Goal: Task Accomplishment & Management: Use online tool/utility

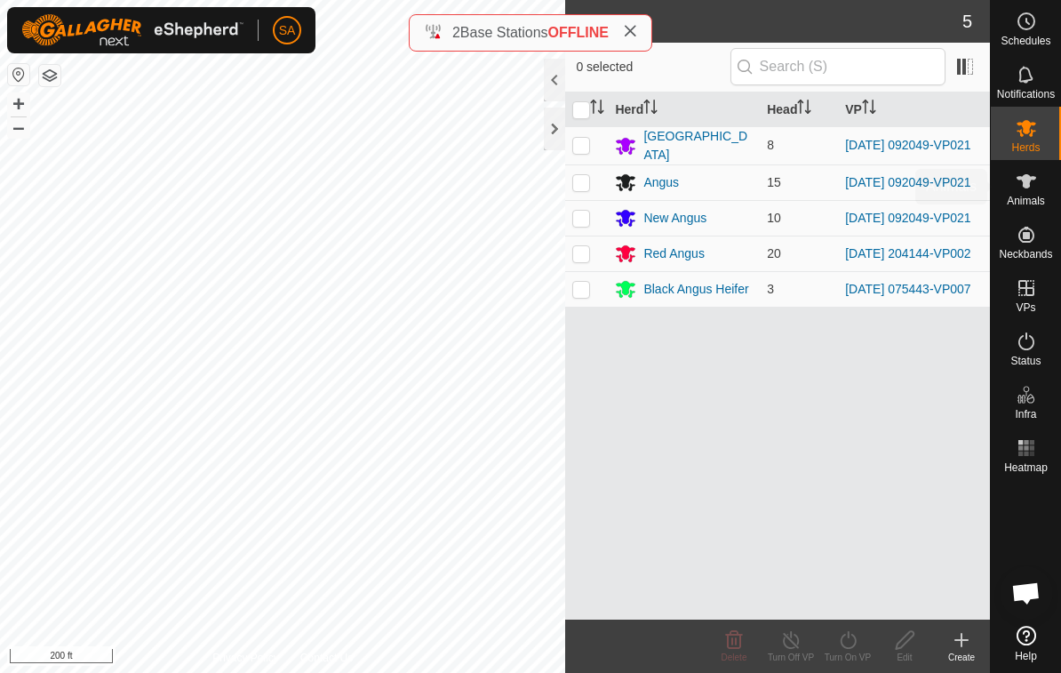
click at [1035, 199] on span "Animals" at bounding box center [1026, 201] width 38 height 11
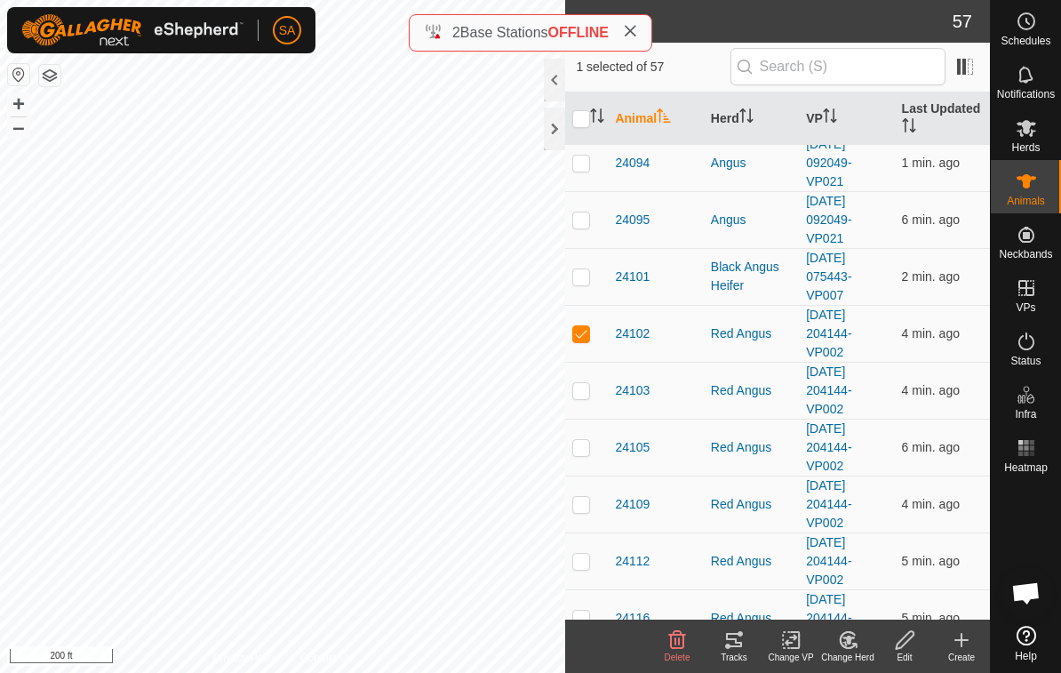
scroll to position [1349, 0]
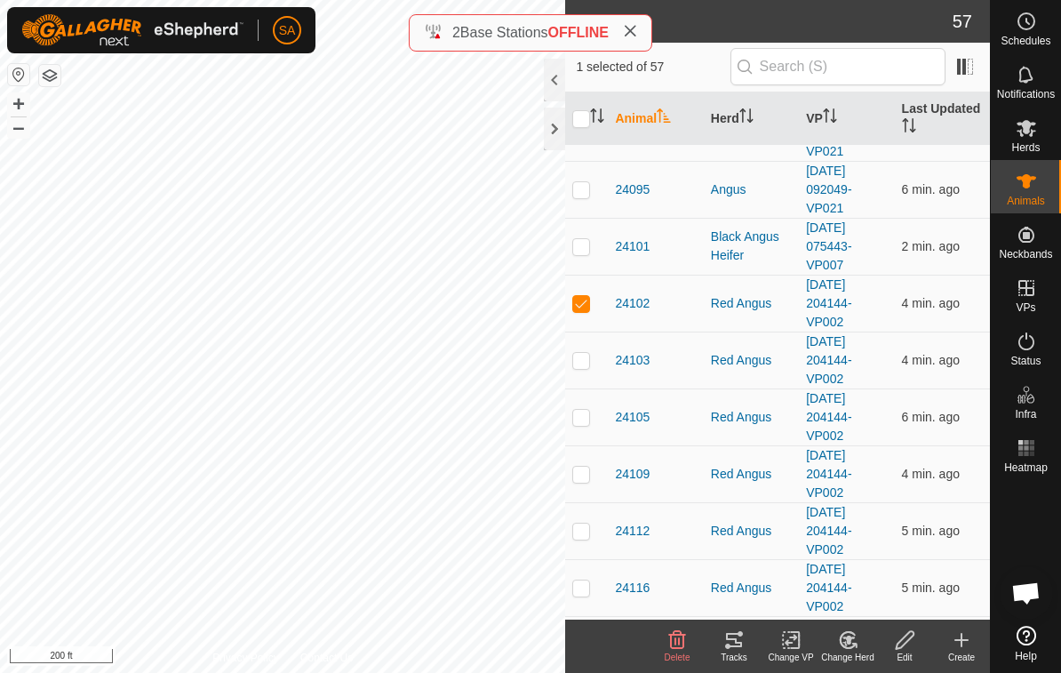
checkbox input "false"
checkbox input "true"
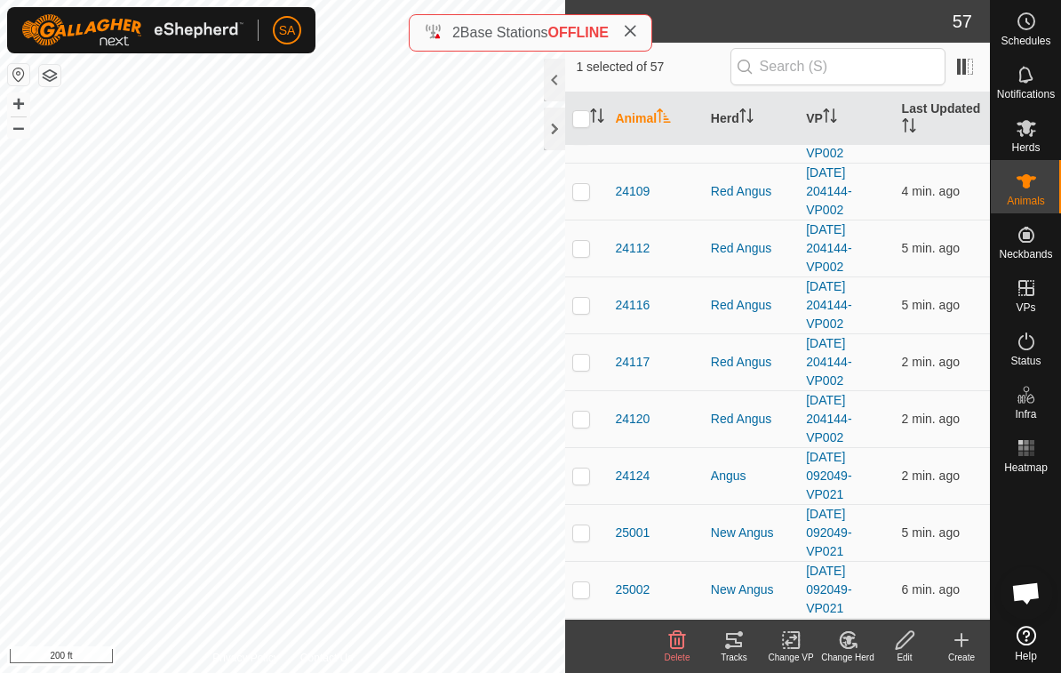
scroll to position [1634, 0]
click at [588, 308] on p-checkbox at bounding box center [582, 303] width 18 height 14
checkbox input "true"
click at [589, 374] on td at bounding box center [586, 360] width 43 height 57
checkbox input "true"
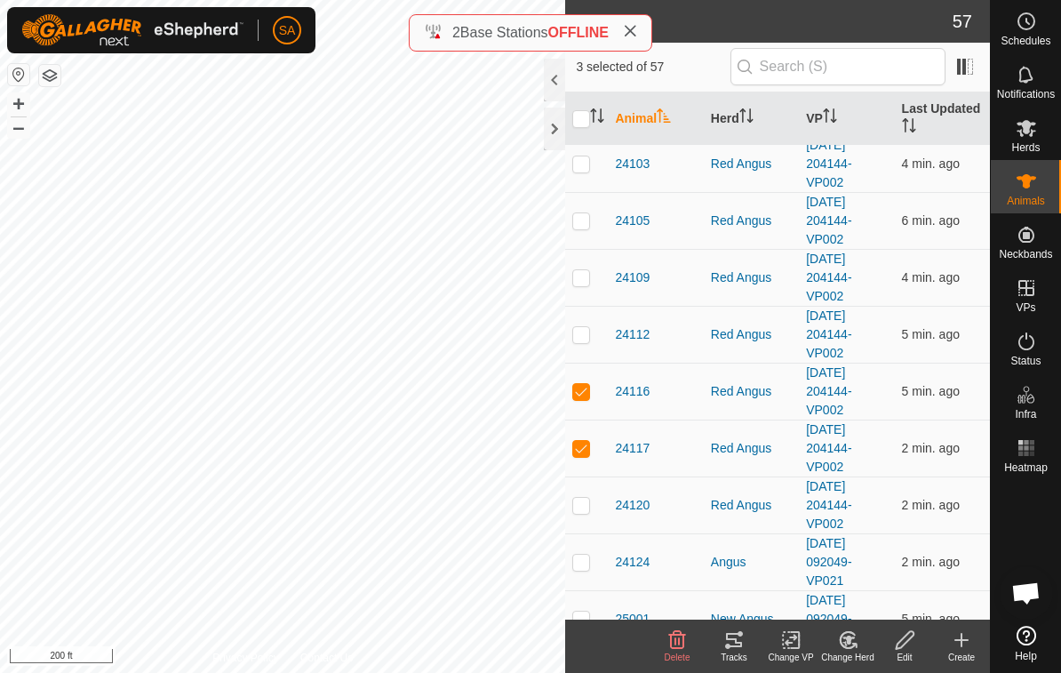
scroll to position [1542, 0]
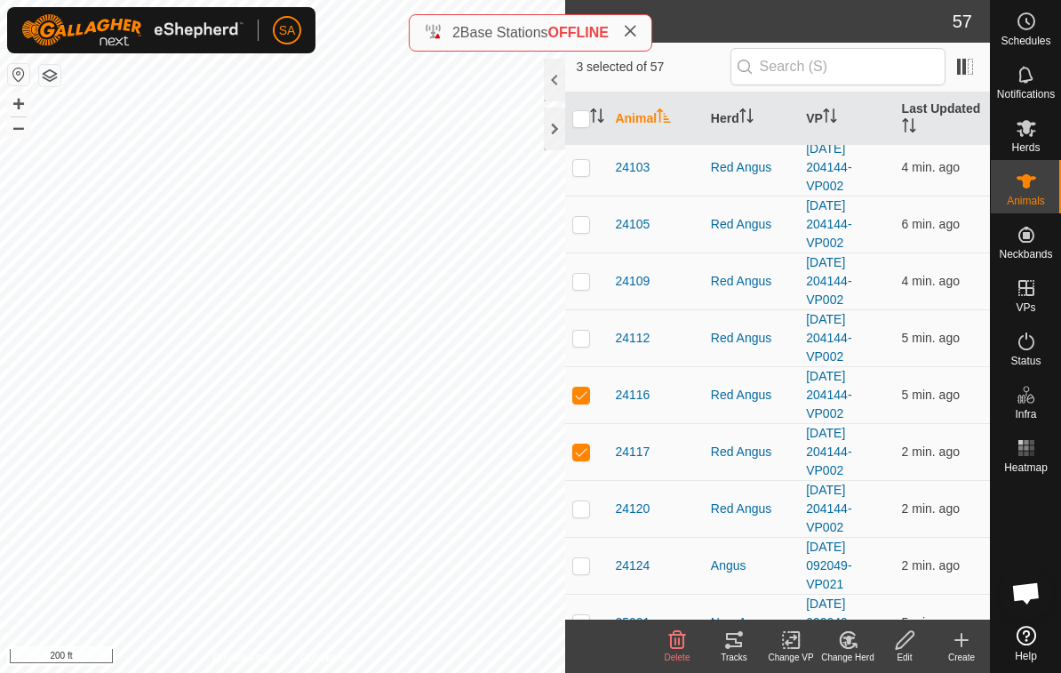
click at [582, 351] on td at bounding box center [586, 337] width 43 height 57
checkbox input "true"
click at [587, 275] on p-checkbox at bounding box center [582, 281] width 18 height 14
checkbox input "true"
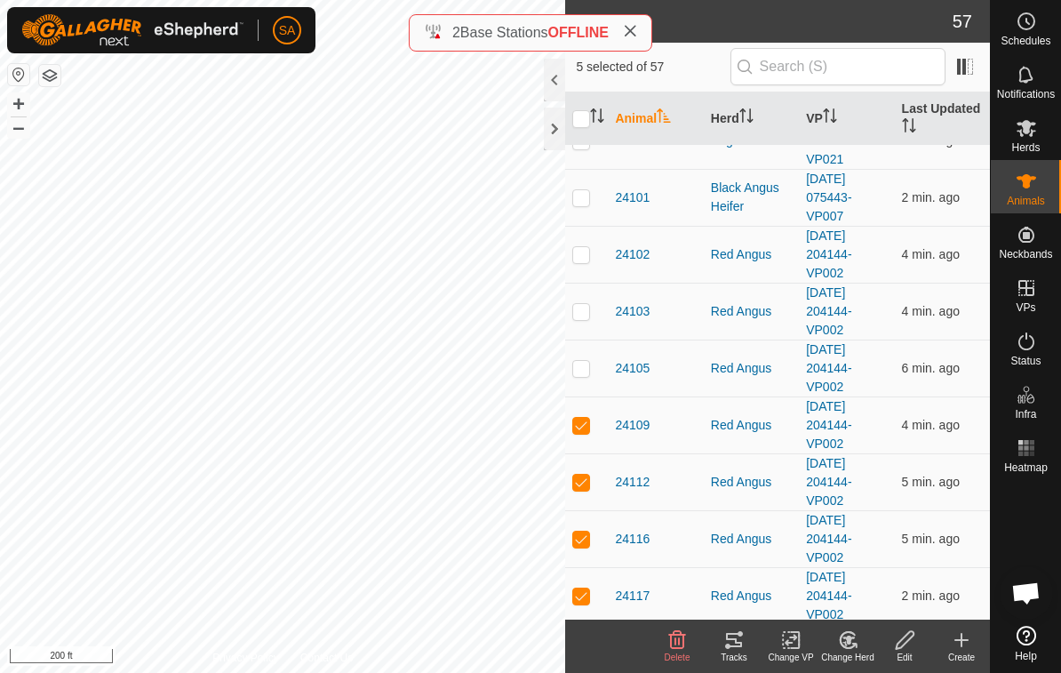
scroll to position [1368, 0]
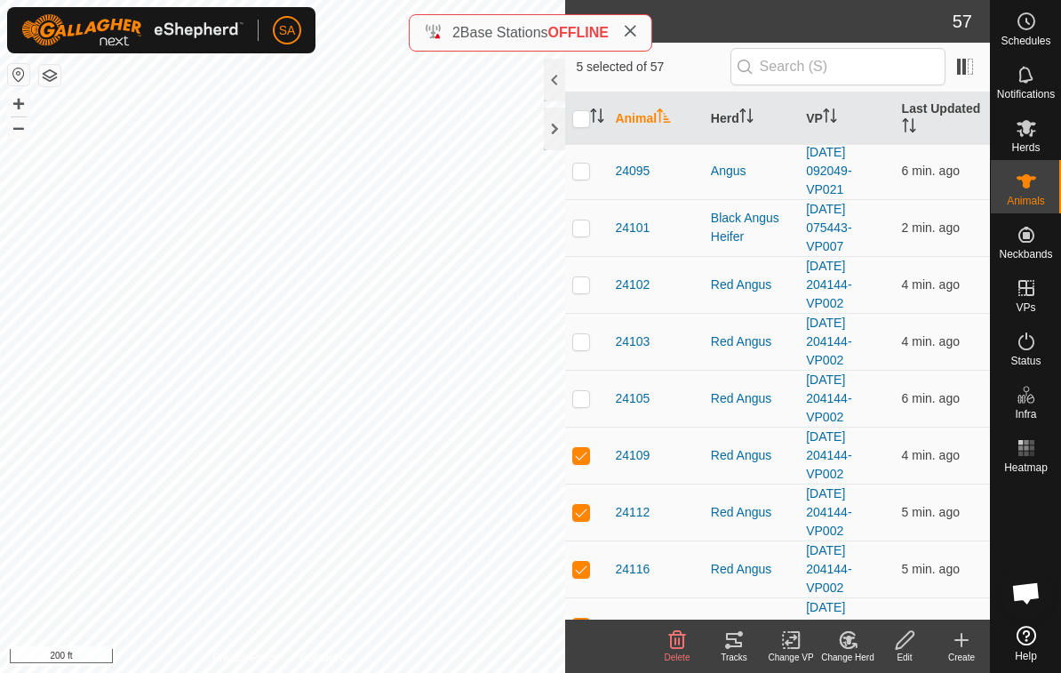
click at [589, 396] on p-checkbox at bounding box center [582, 398] width 18 height 14
checkbox input "true"
click at [589, 348] on p-checkbox at bounding box center [582, 341] width 18 height 14
checkbox input "true"
click at [586, 287] on p-checkbox at bounding box center [582, 284] width 18 height 14
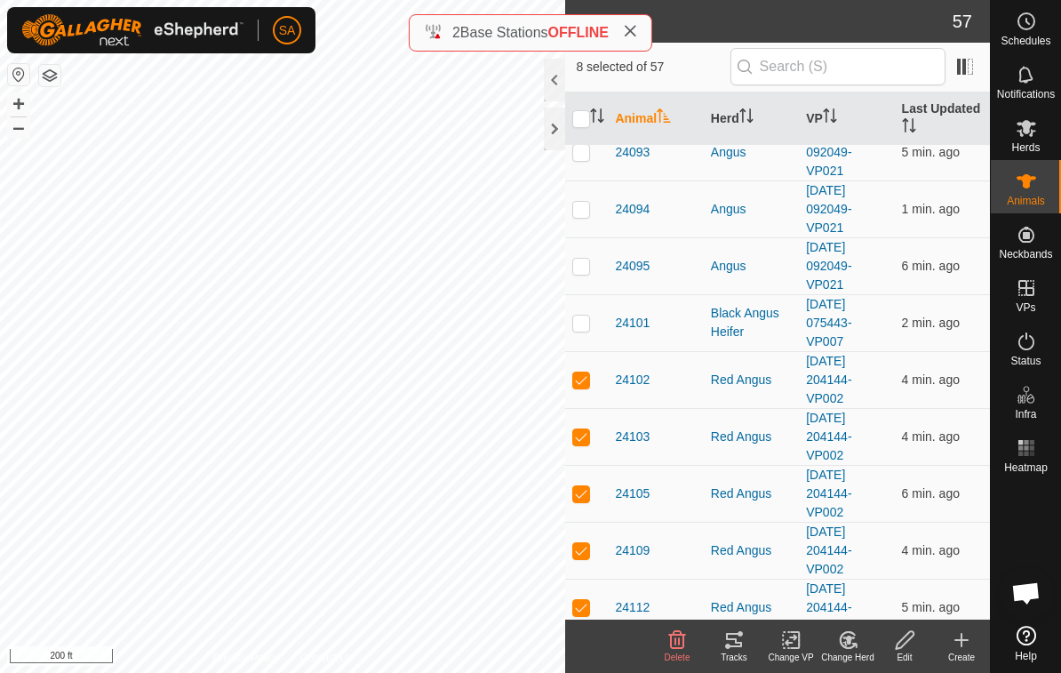
scroll to position [1328, 0]
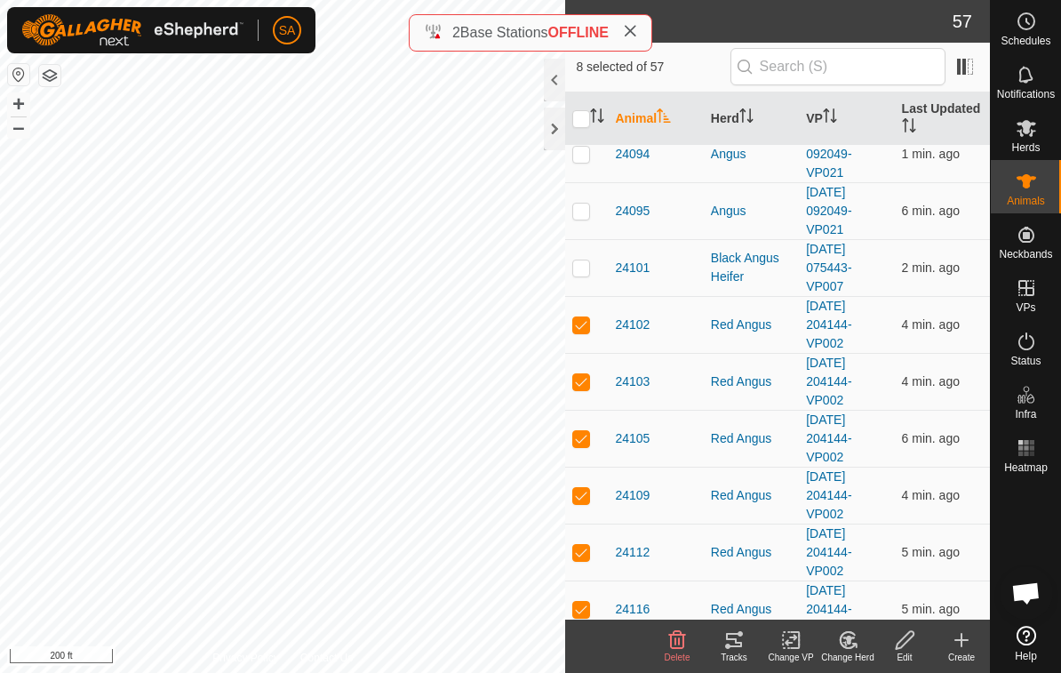
click at [744, 652] on div "Tracks" at bounding box center [734, 657] width 57 height 13
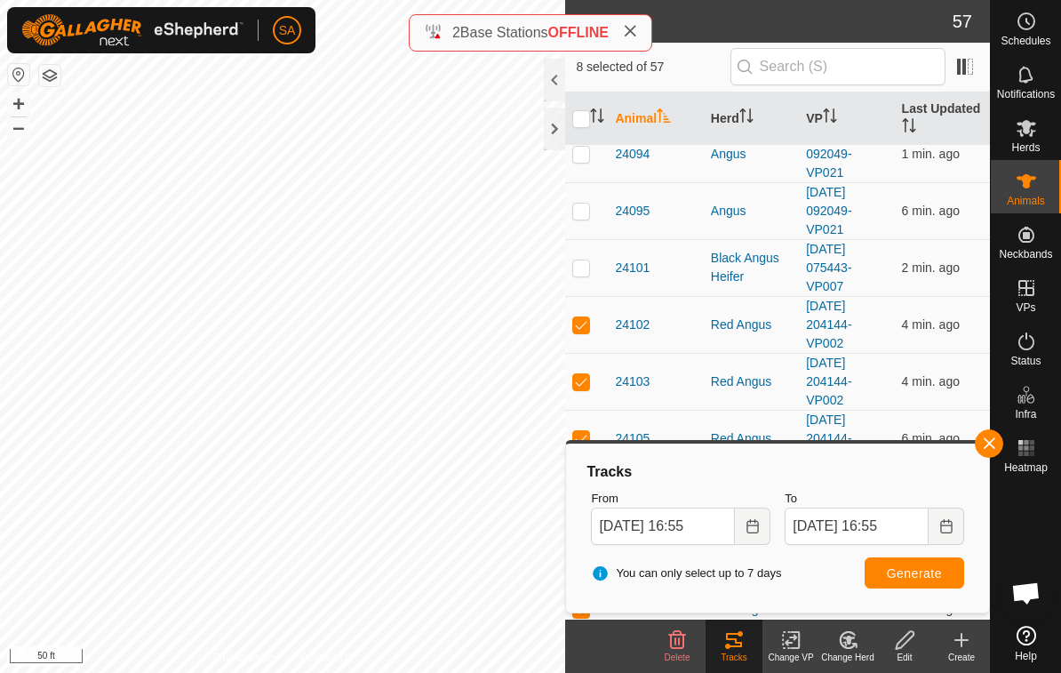
click at [584, 325] on p-checkbox at bounding box center [582, 324] width 18 height 14
checkbox input "false"
click at [587, 392] on td at bounding box center [586, 381] width 43 height 57
checkbox input "false"
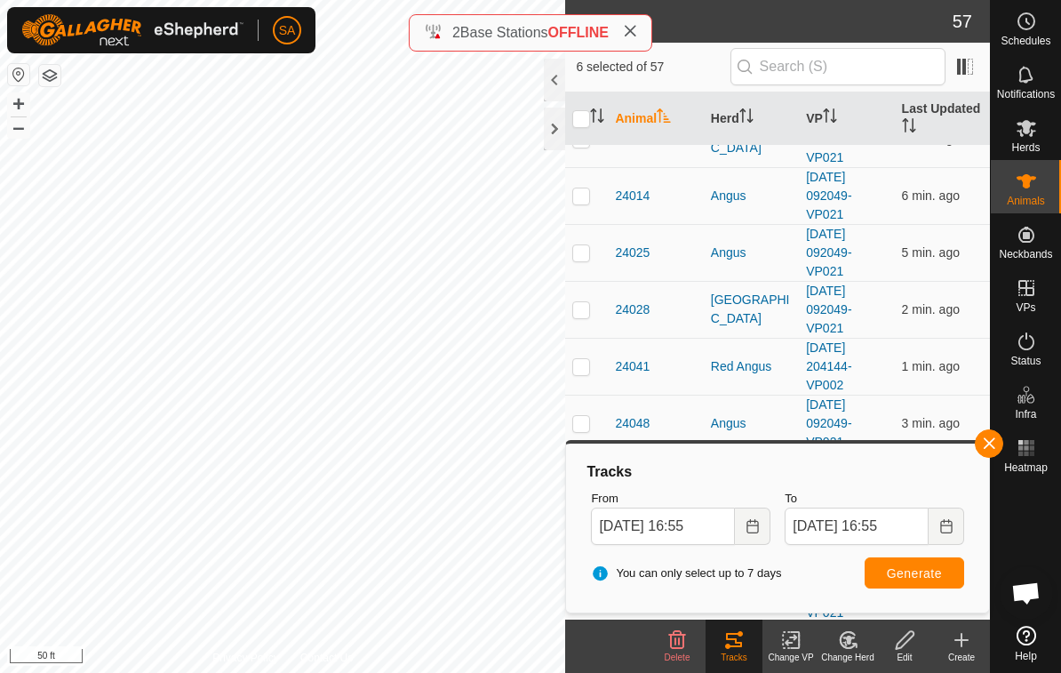
scroll to position [108, 0]
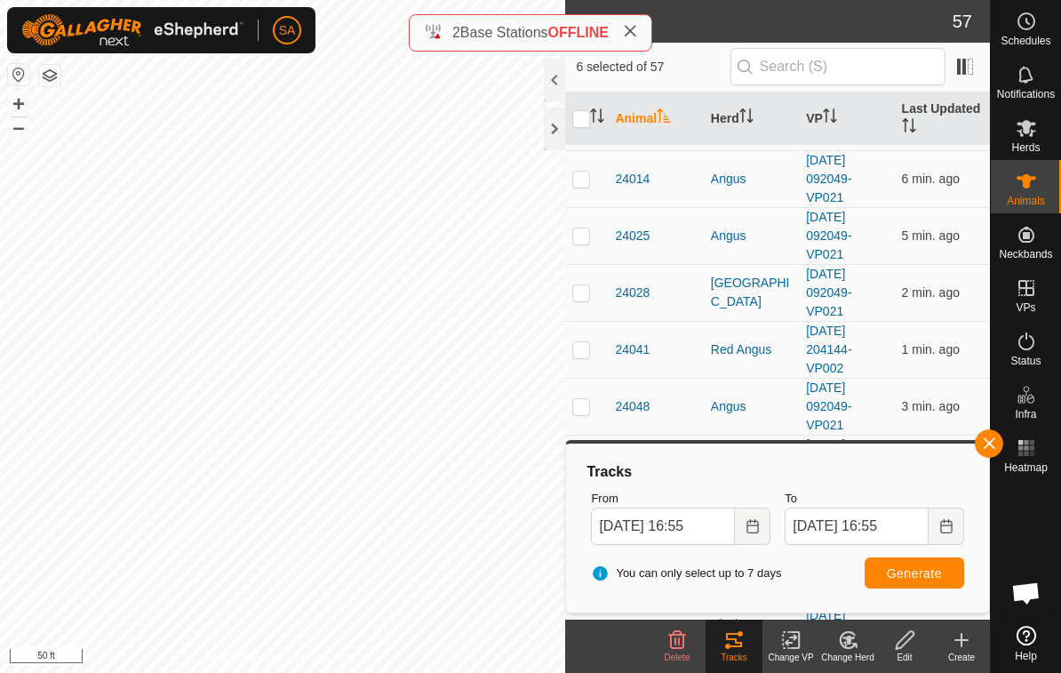
click at [573, 361] on td at bounding box center [586, 349] width 43 height 57
checkbox input "true"
click at [736, 647] on icon at bounding box center [734, 639] width 21 height 21
click at [913, 586] on button "Generate" at bounding box center [915, 572] width 100 height 31
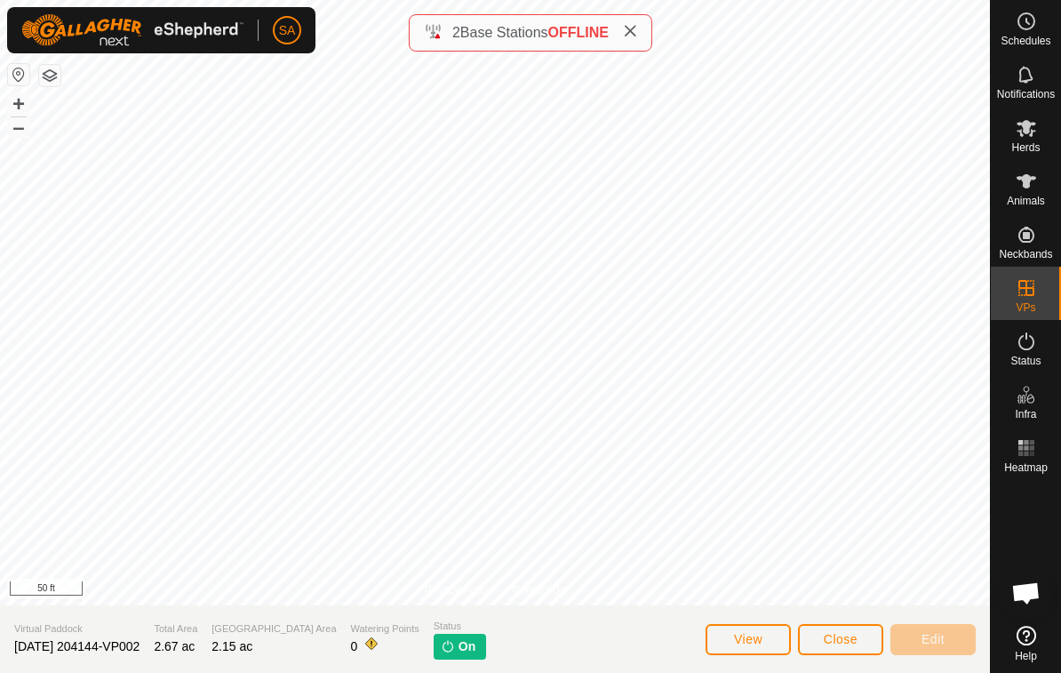
click at [744, 646] on span "View" at bounding box center [748, 639] width 28 height 14
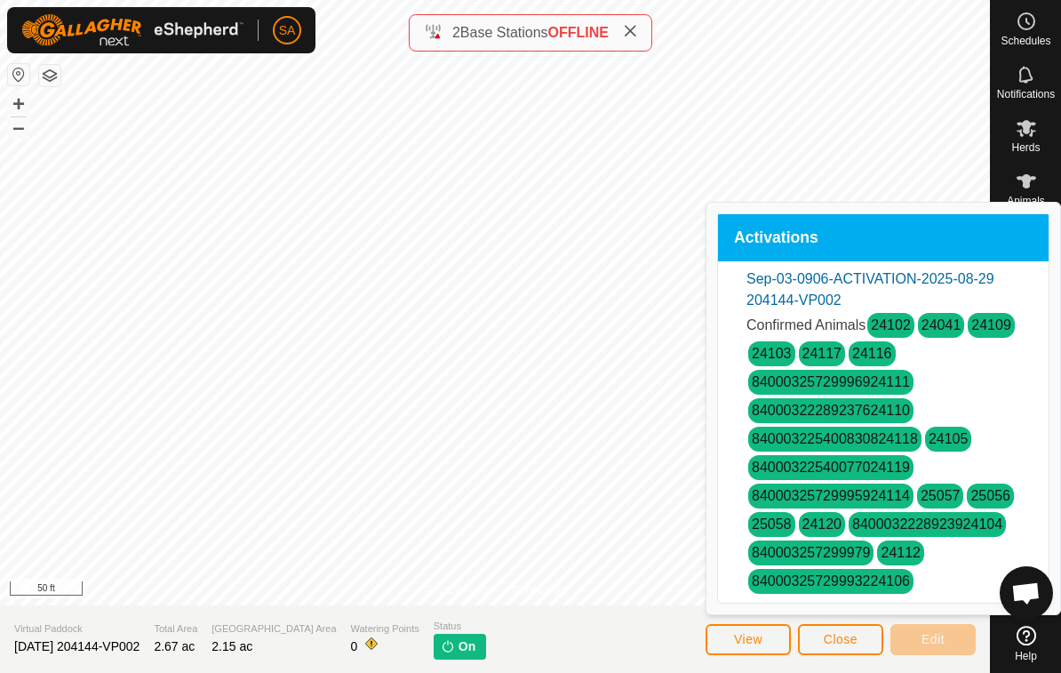
click at [847, 646] on span "Close" at bounding box center [841, 639] width 34 height 14
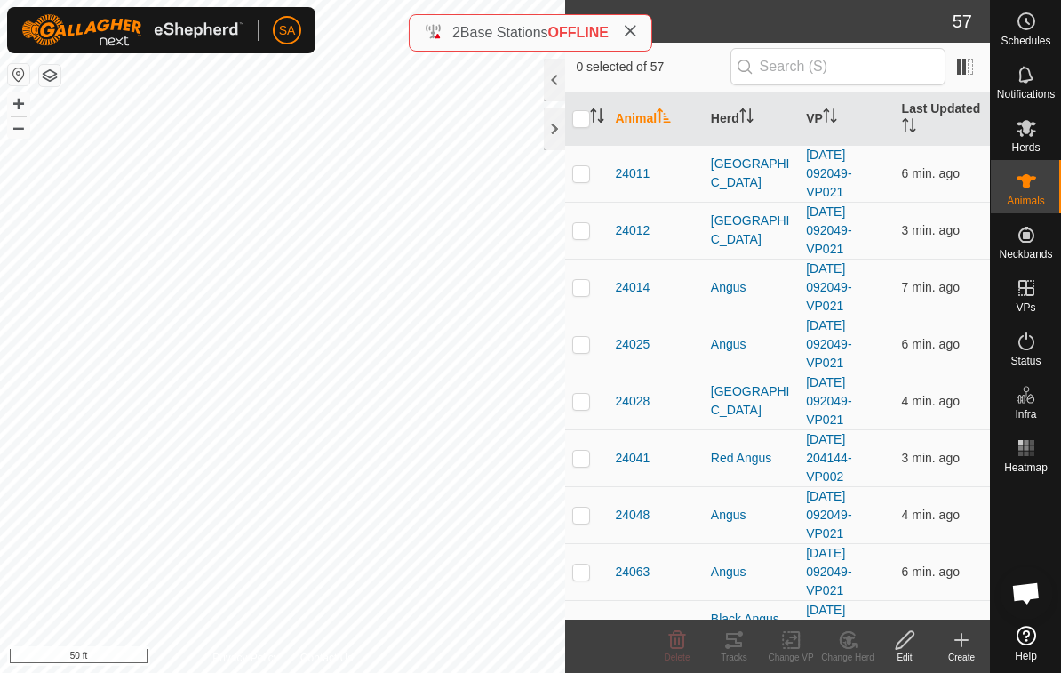
click at [589, 412] on td at bounding box center [586, 400] width 43 height 57
checkbox input "true"
click at [596, 345] on td at bounding box center [586, 344] width 43 height 57
checkbox input "true"
click at [584, 291] on p-checkbox at bounding box center [582, 287] width 18 height 14
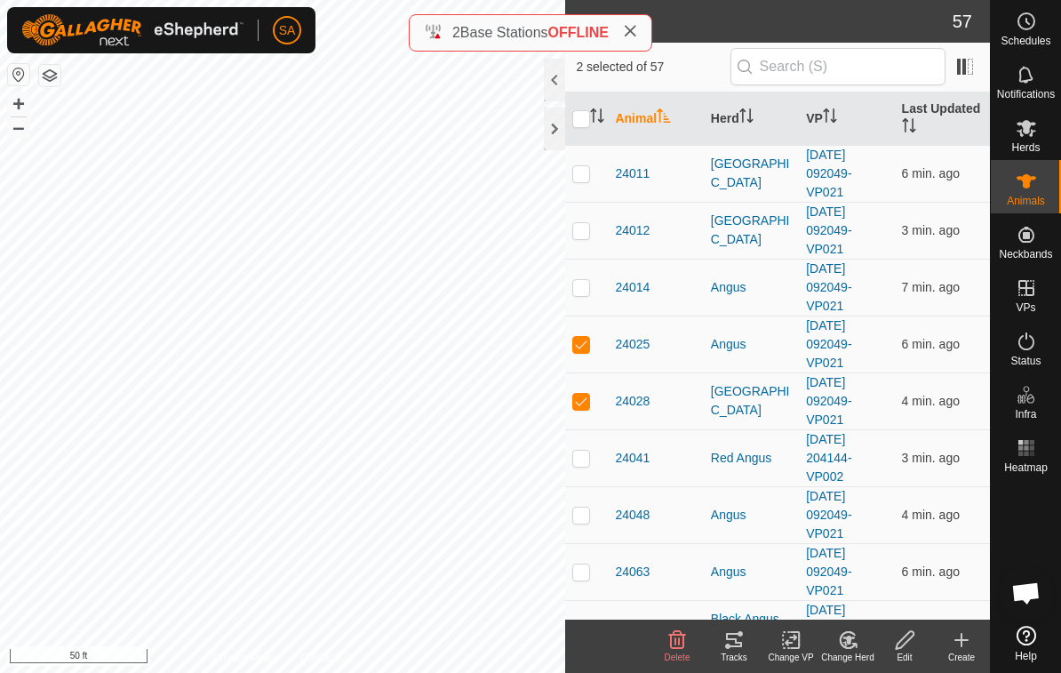
checkbox input "true"
click at [589, 240] on td at bounding box center [586, 230] width 43 height 57
checkbox input "true"
click at [588, 524] on td at bounding box center [586, 514] width 43 height 57
checkbox input "true"
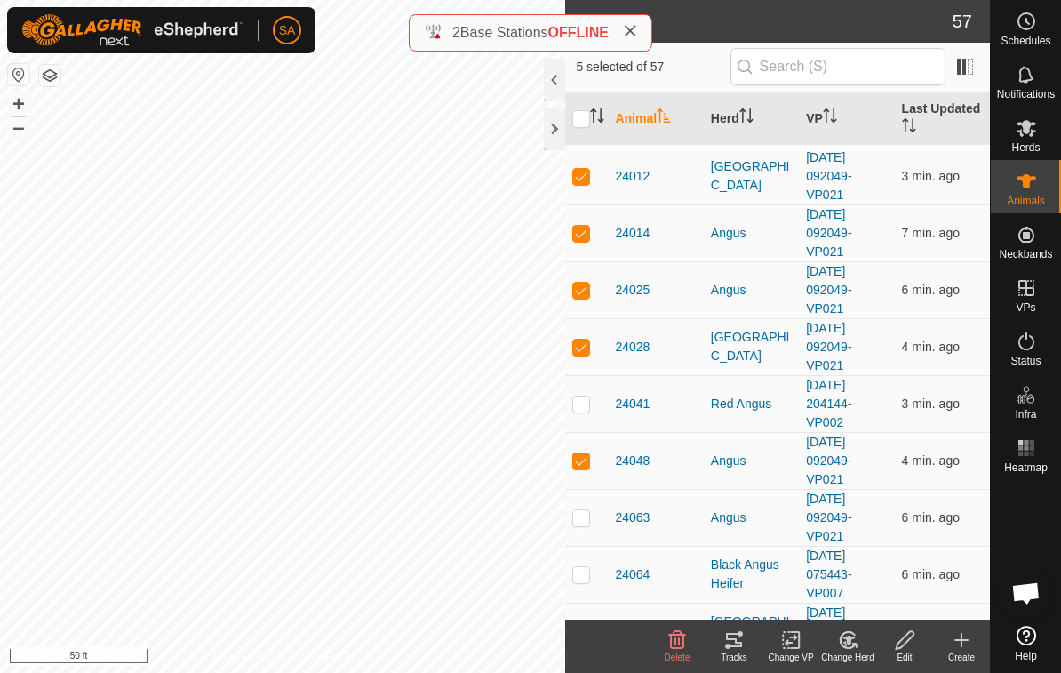
scroll to position [96, 0]
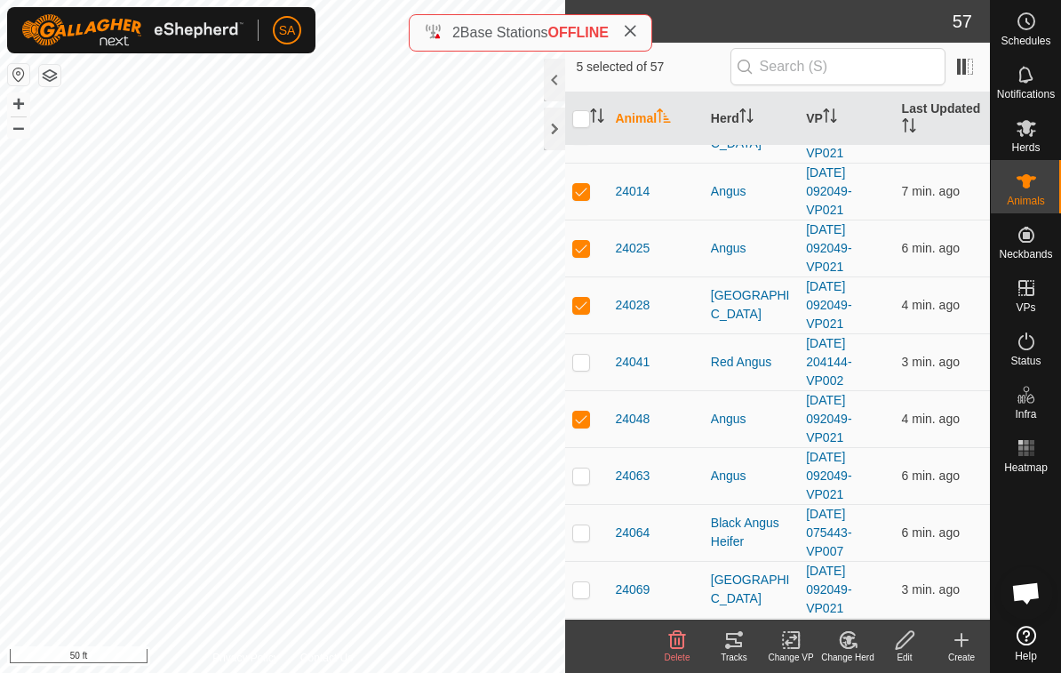
click at [587, 484] on td at bounding box center [586, 475] width 43 height 57
checkbox input "true"
click at [592, 540] on td at bounding box center [586, 532] width 43 height 57
checkbox input "true"
click at [746, 643] on tracks-svg-icon at bounding box center [734, 639] width 57 height 21
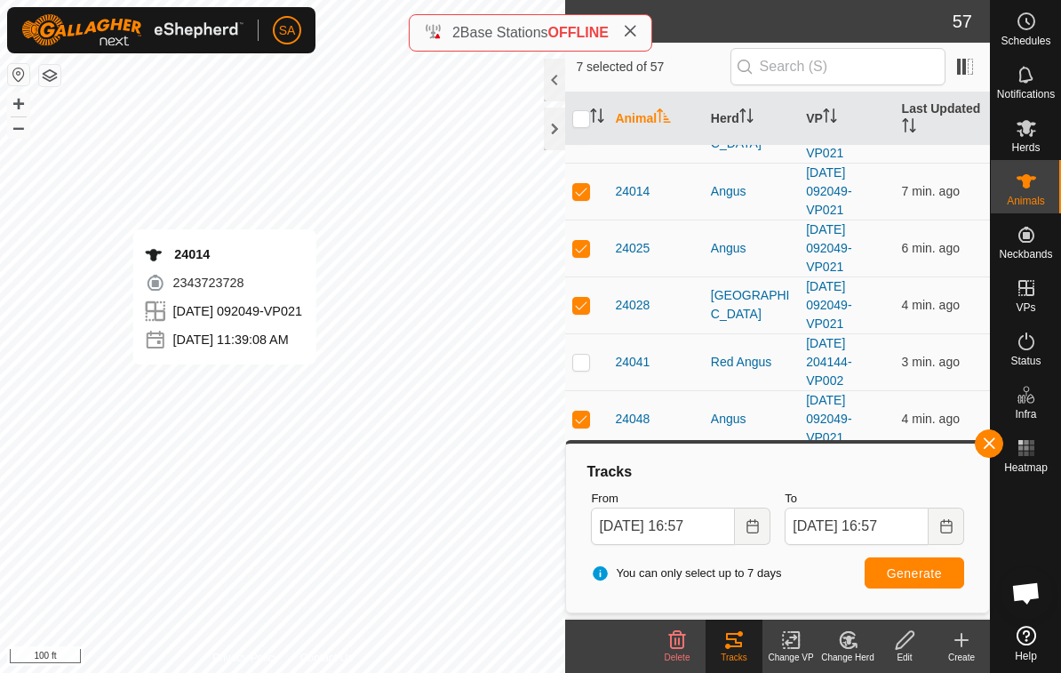
click at [589, 425] on p-checkbox at bounding box center [582, 419] width 18 height 14
checkbox input "false"
click at [589, 304] on p-checkbox at bounding box center [582, 305] width 18 height 14
checkbox input "false"
click at [597, 239] on td at bounding box center [586, 248] width 43 height 57
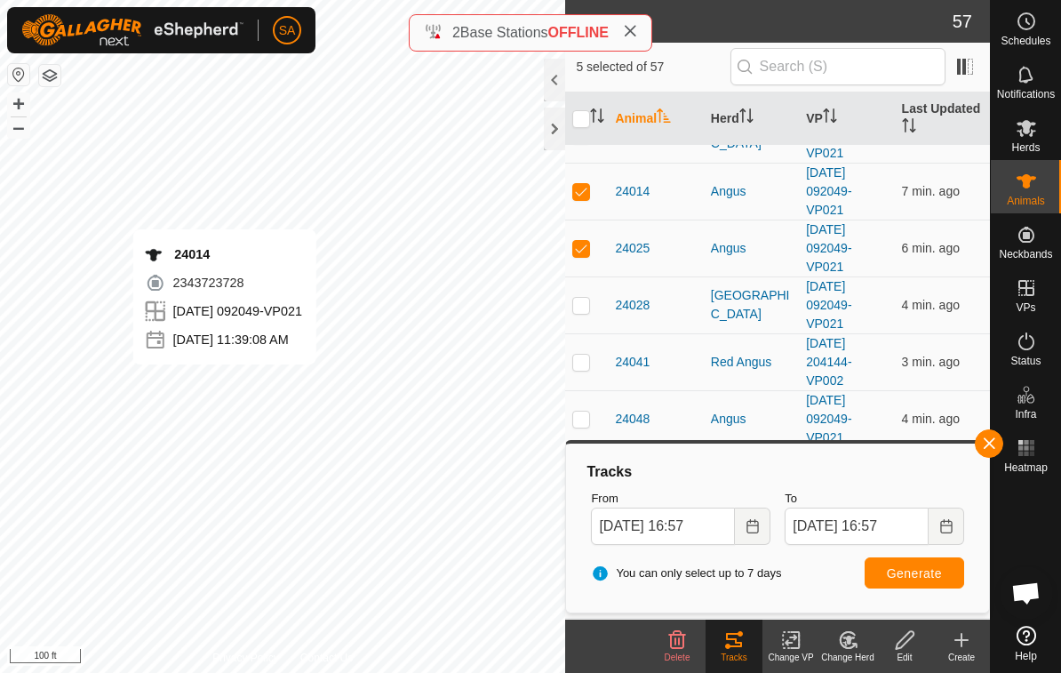
checkbox input "false"
click at [586, 191] on p-checkbox at bounding box center [582, 191] width 18 height 14
checkbox input "false"
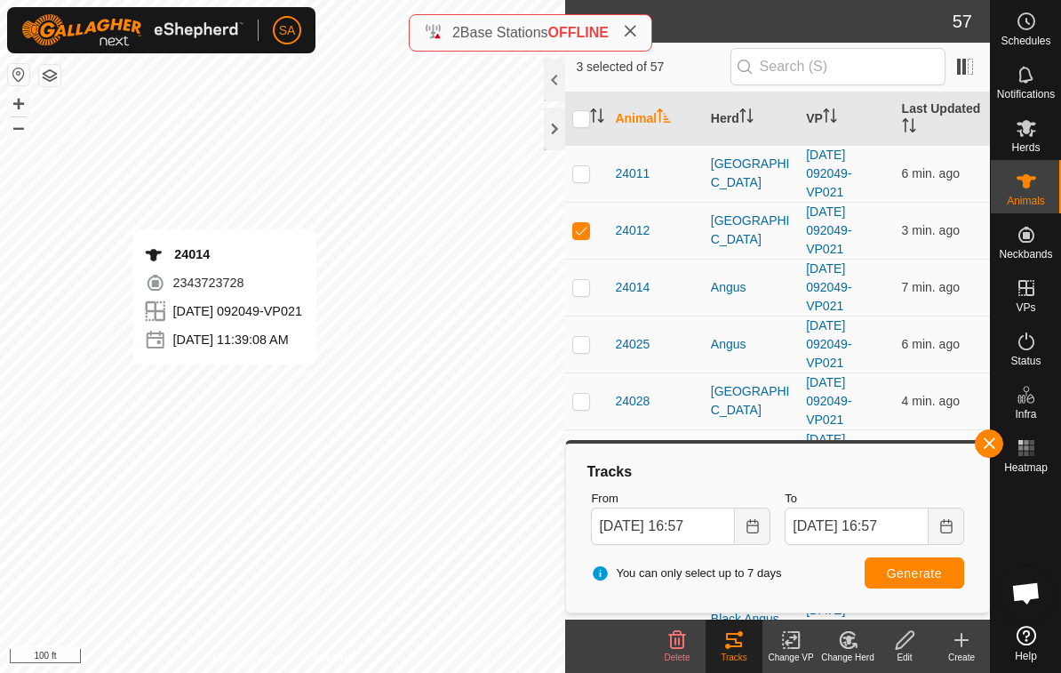
scroll to position [0, 0]
click at [577, 237] on p-checkbox at bounding box center [582, 230] width 18 height 14
checkbox input "false"
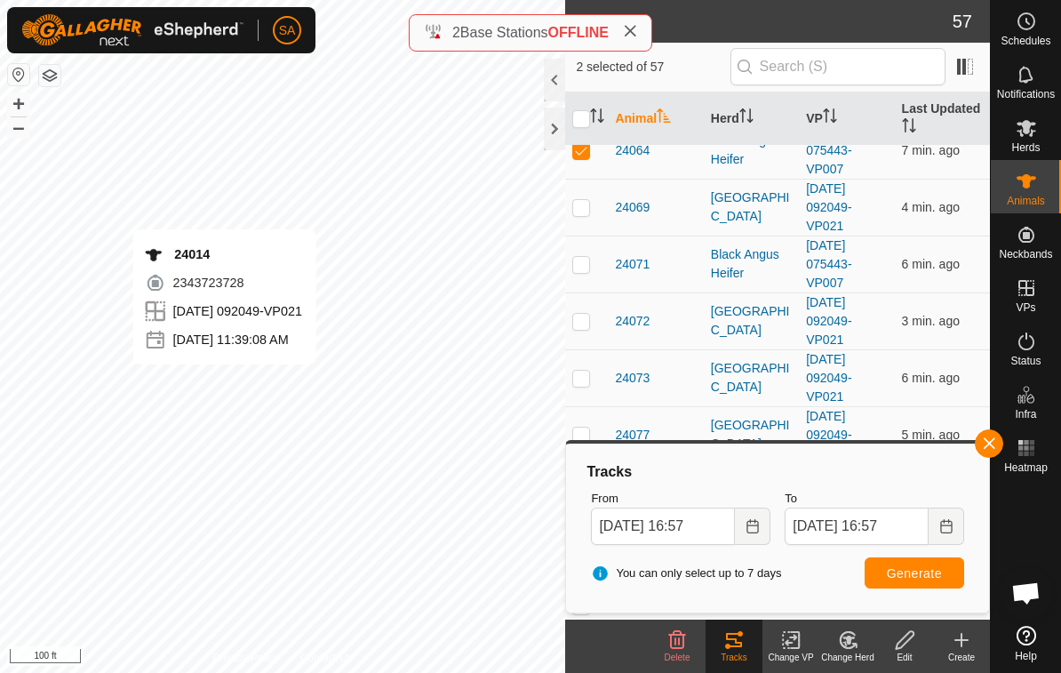
scroll to position [428, 0]
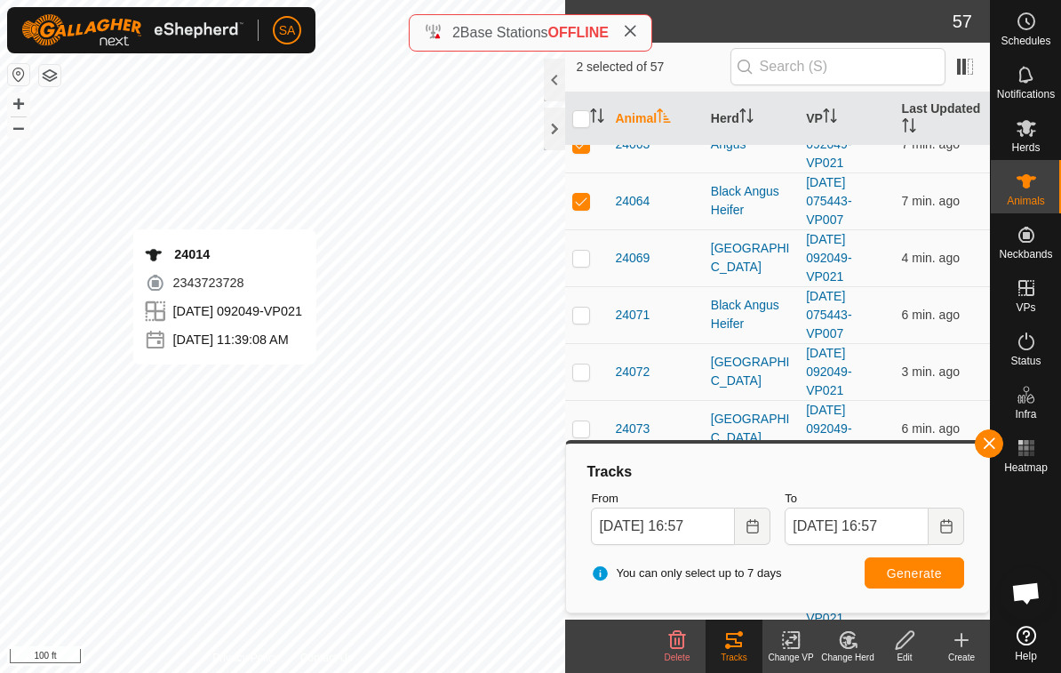
click at [594, 206] on td at bounding box center [586, 200] width 43 height 57
checkbox input "false"
click at [587, 154] on td at bounding box center [586, 144] width 43 height 57
checkbox input "false"
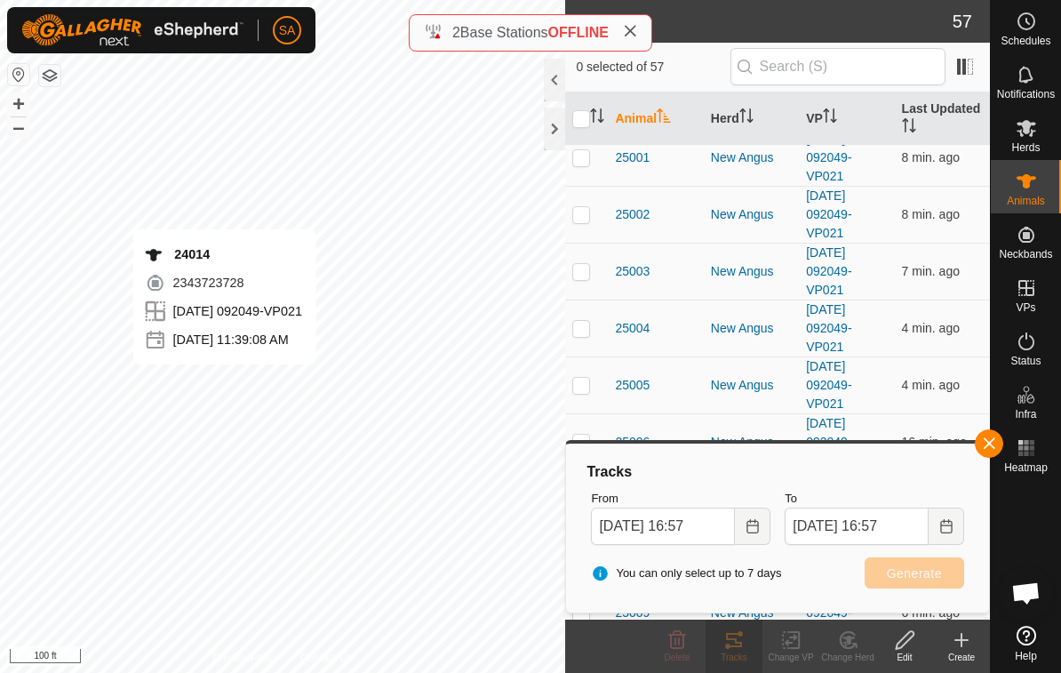
scroll to position [2007, 0]
click at [586, 388] on p-checkbox at bounding box center [582, 385] width 18 height 14
checkbox input "true"
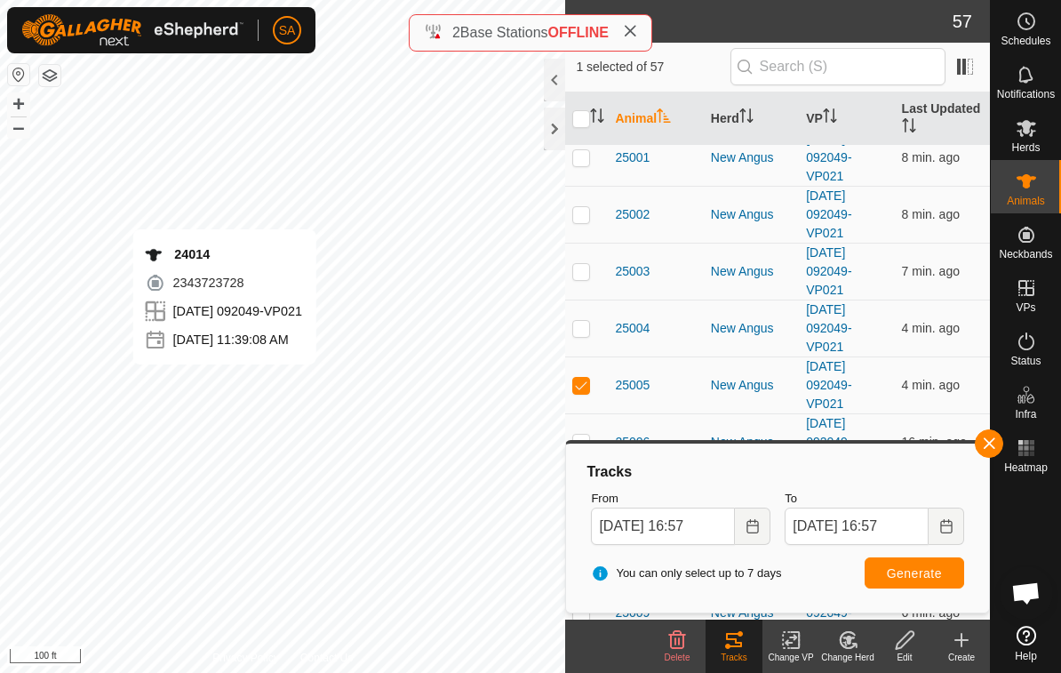
click at [592, 327] on td at bounding box center [586, 328] width 43 height 57
checkbox input "true"
click at [581, 220] on p-checkbox at bounding box center [582, 214] width 18 height 14
checkbox input "true"
click at [586, 268] on p-checkbox at bounding box center [582, 271] width 18 height 14
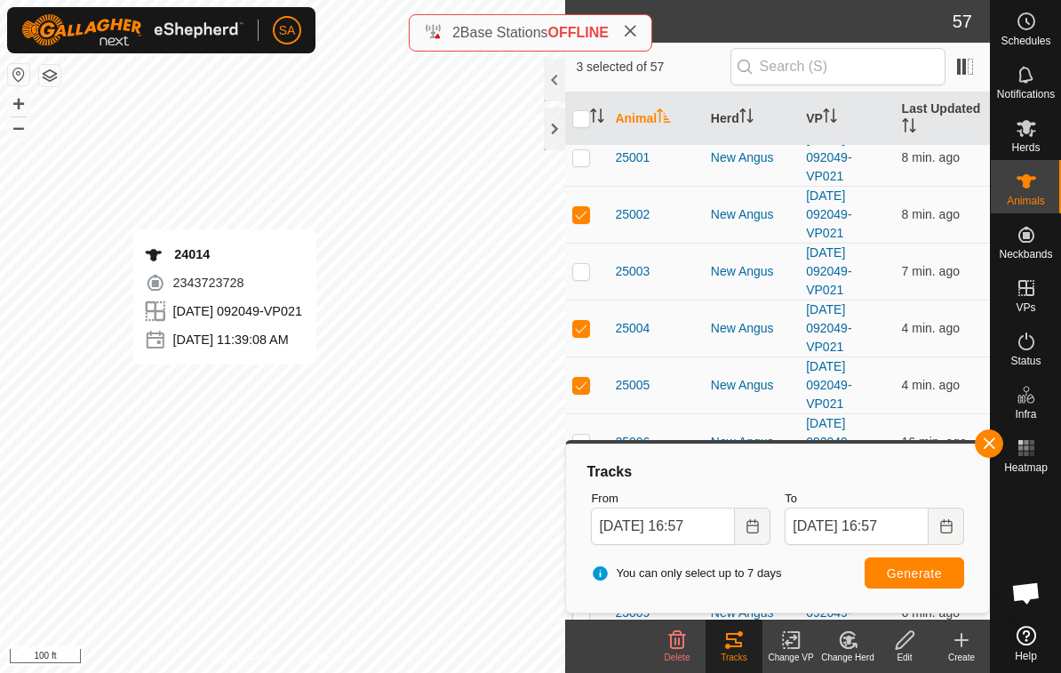
checkbox input "true"
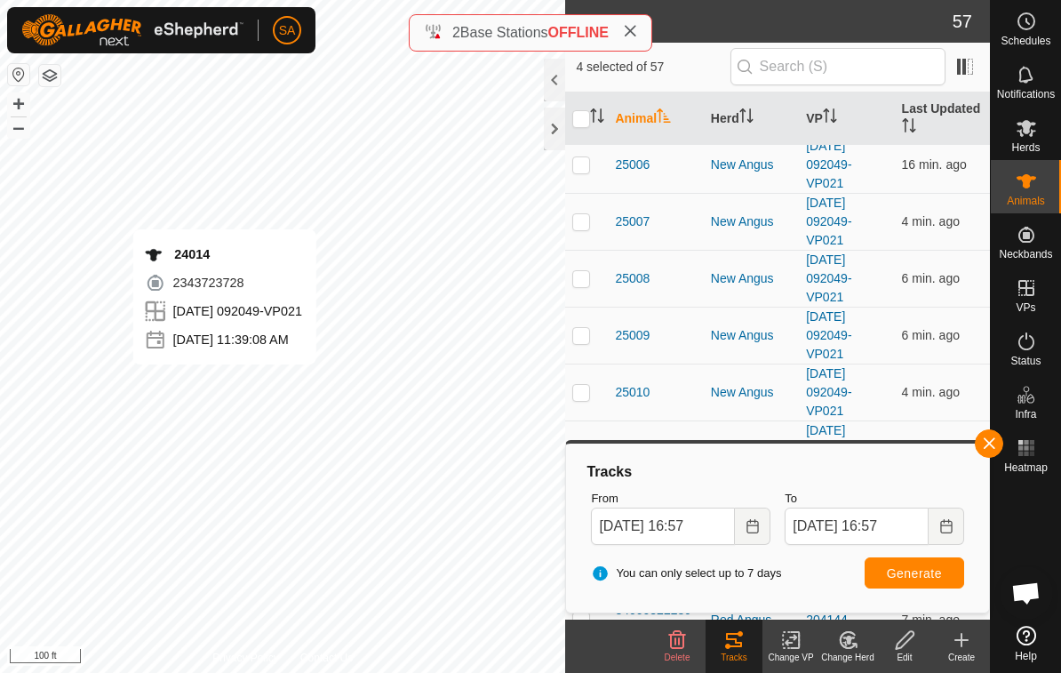
scroll to position [2317, 0]
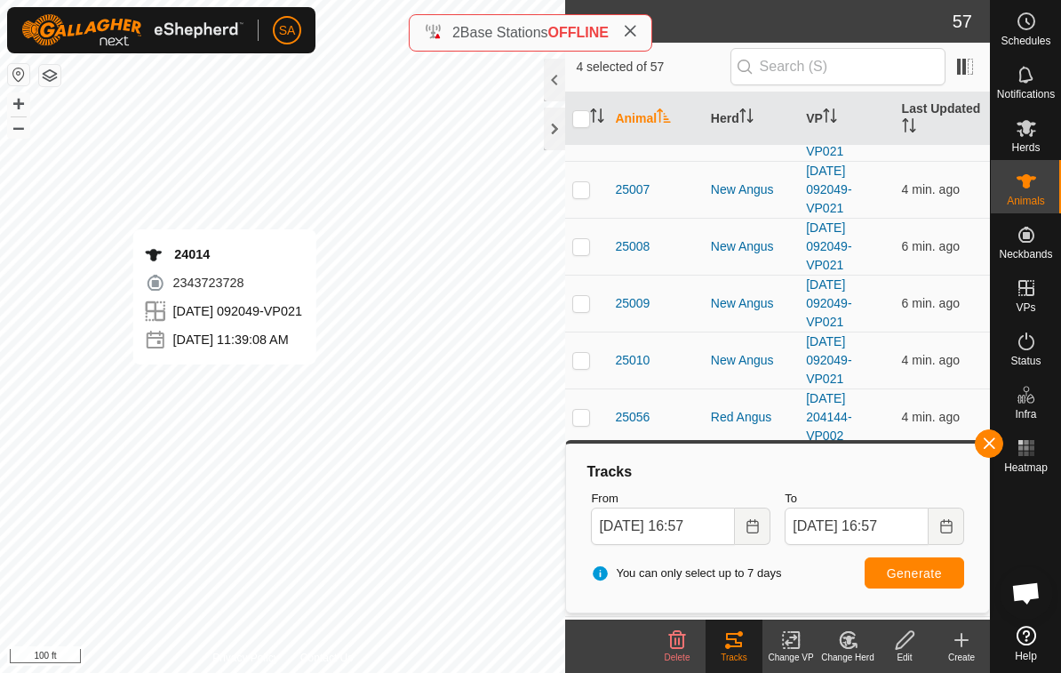
click at [595, 306] on td at bounding box center [586, 303] width 43 height 57
checkbox input "true"
click at [585, 239] on p-checkbox at bounding box center [582, 246] width 18 height 14
checkbox input "true"
click at [597, 382] on td at bounding box center [586, 360] width 43 height 57
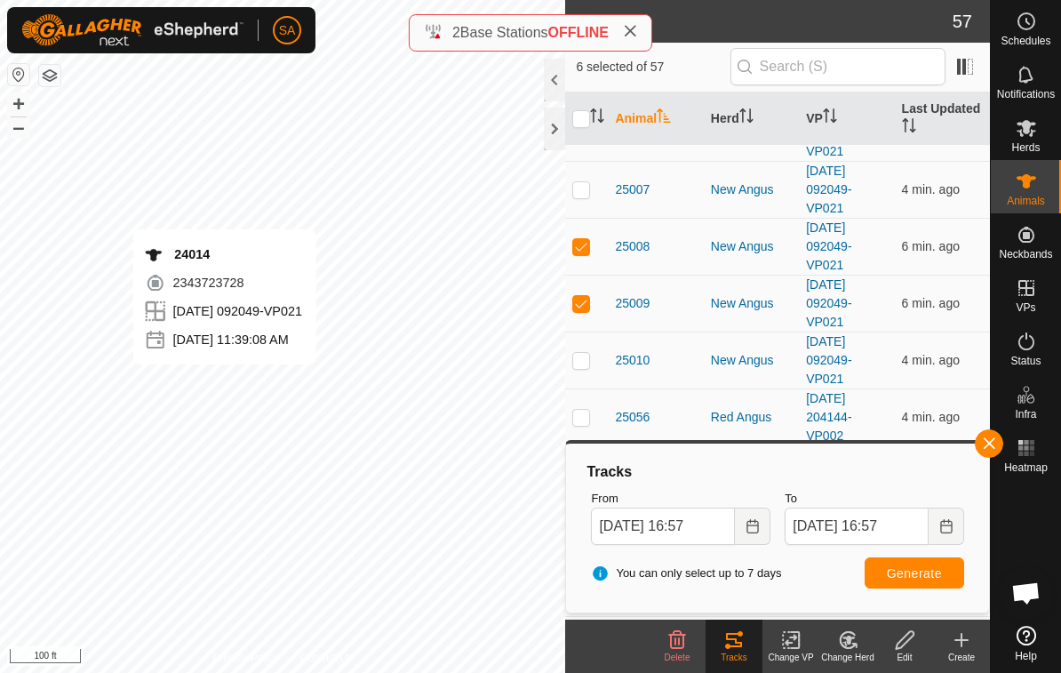
checkbox input "true"
click at [917, 584] on button "Generate" at bounding box center [915, 572] width 100 height 31
click at [630, 667] on footer "Delete Tracks Change VP Change Herd Edit Create" at bounding box center [777, 646] width 425 height 53
